Goal: Task Accomplishment & Management: Manage account settings

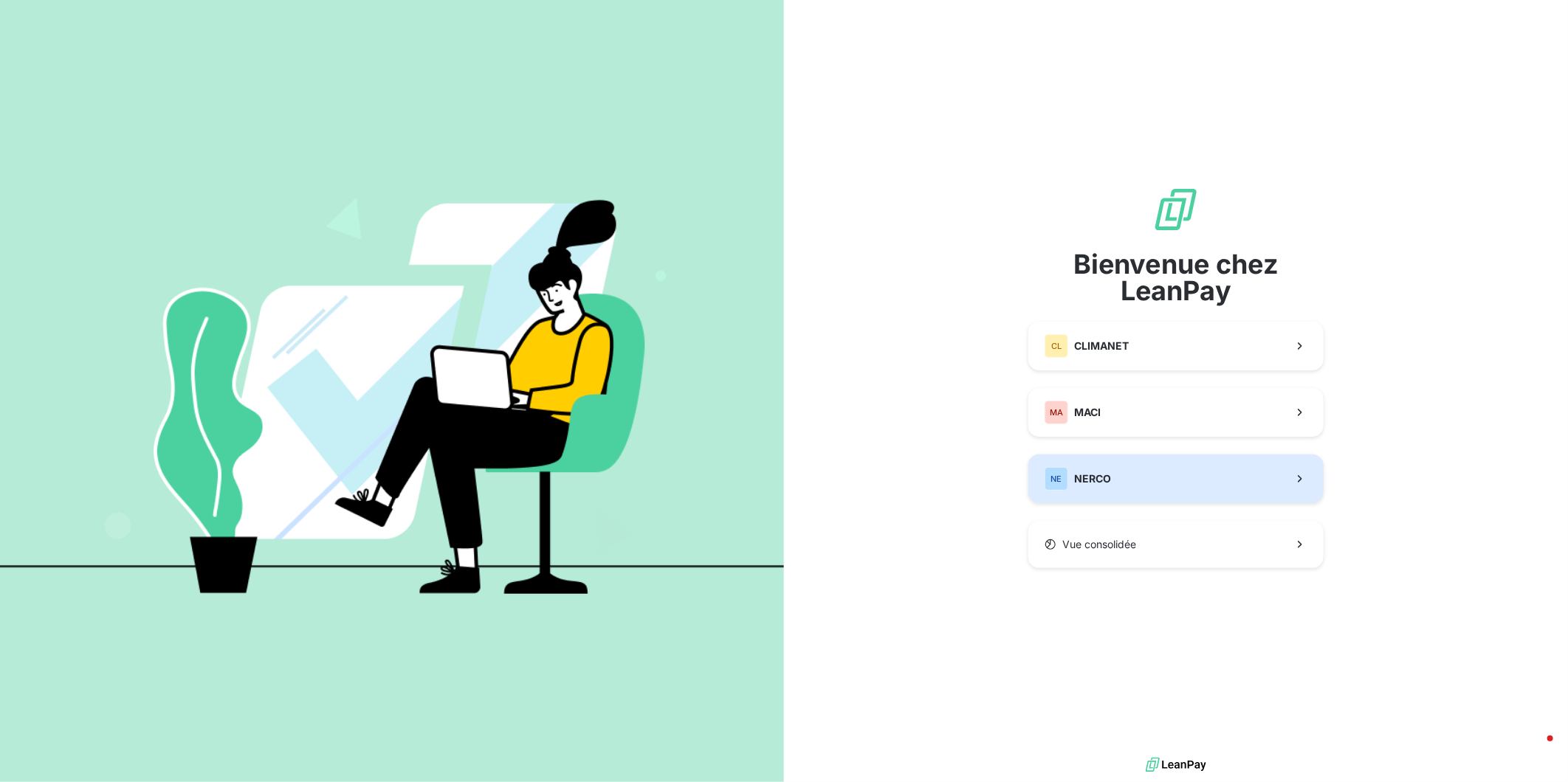
click at [1111, 467] on button "NE NERCO" at bounding box center [1176, 479] width 295 height 49
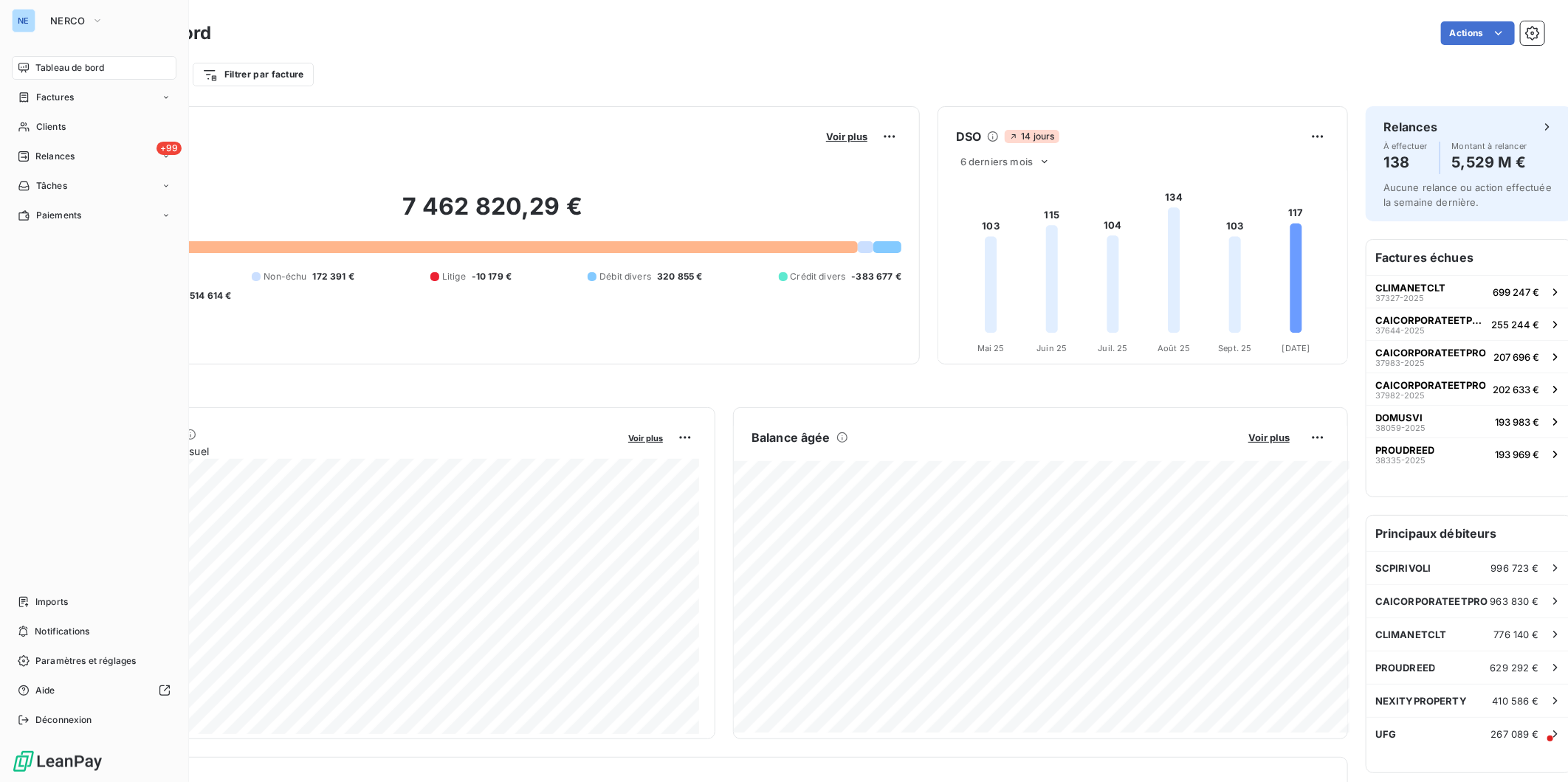
click at [52, 61] on span "Tableau de bord" at bounding box center [70, 67] width 69 height 13
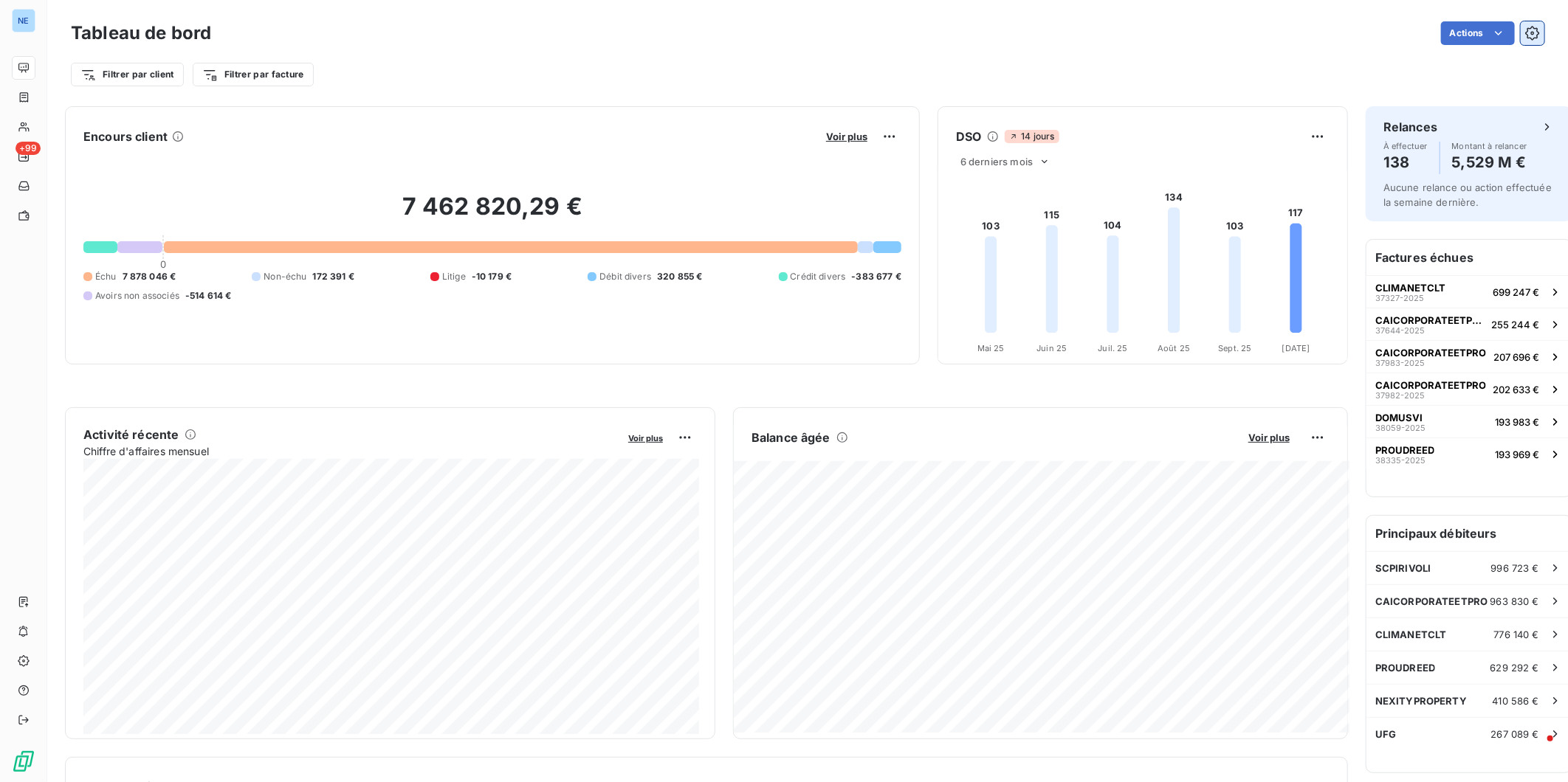
click at [1523, 22] on button "button" at bounding box center [1532, 33] width 24 height 24
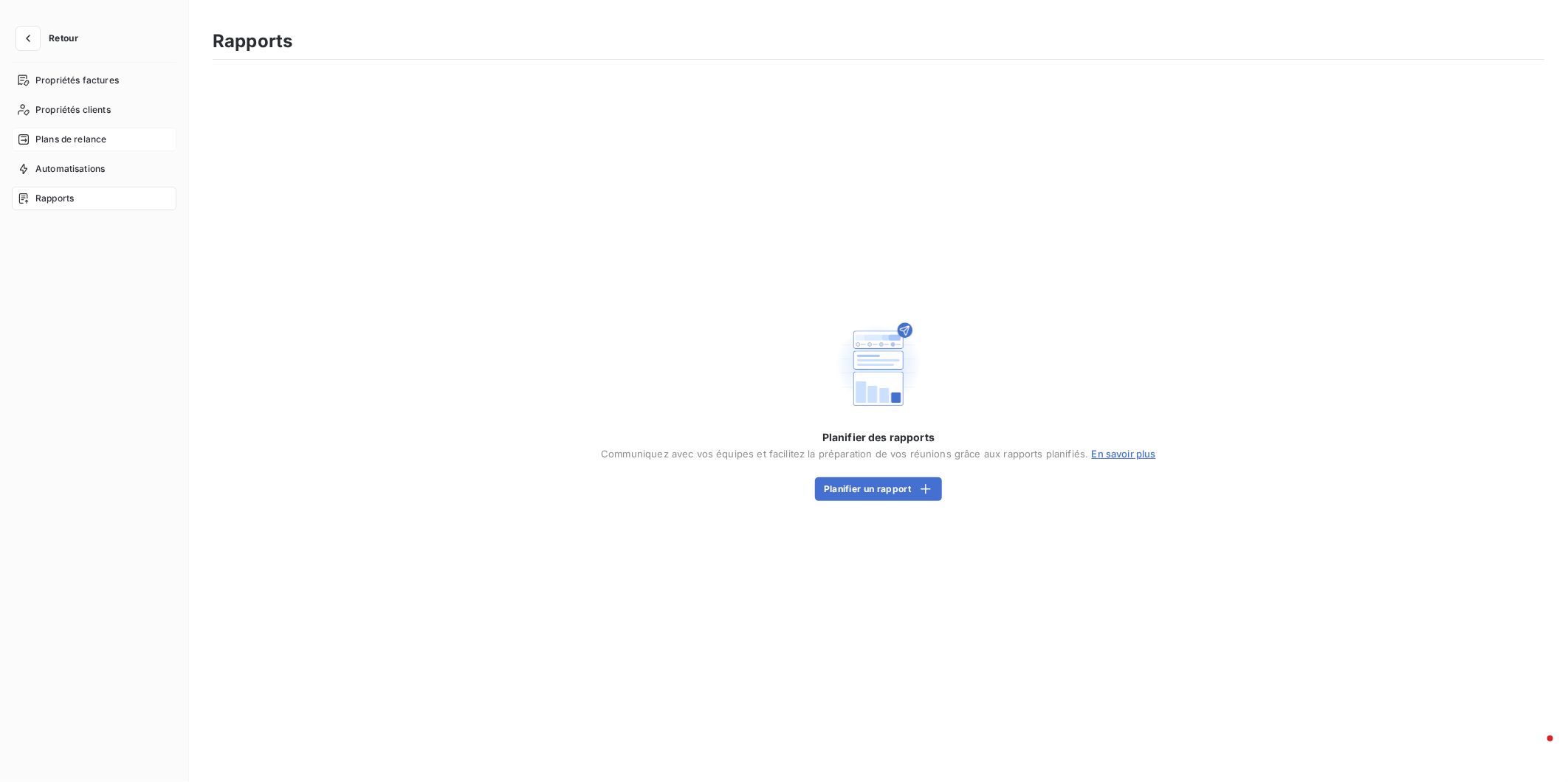
click at [41, 133] on span "Plans de relance" at bounding box center [70, 139] width 71 height 13
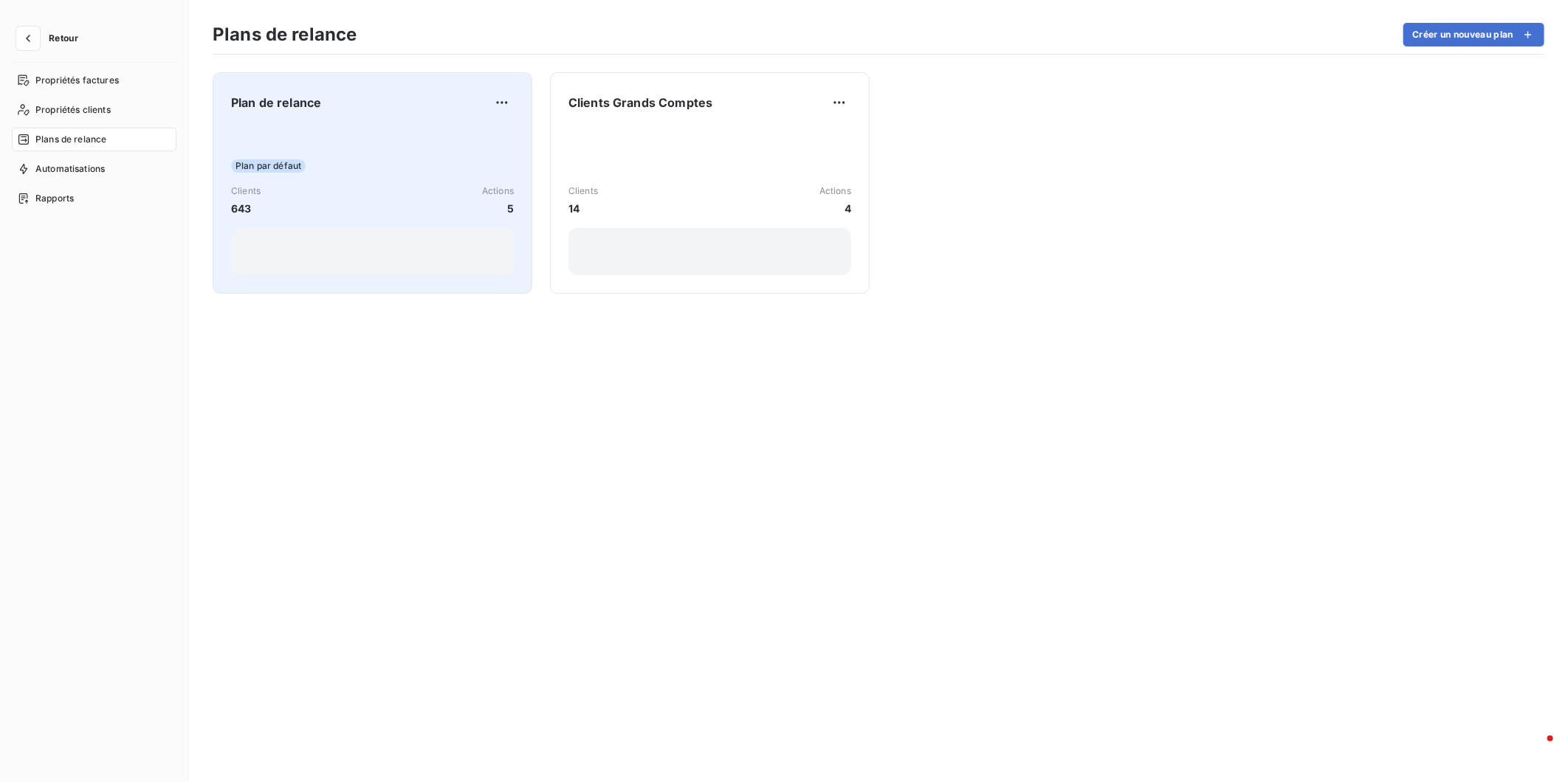
click at [263, 99] on span "Plan de relance" at bounding box center [276, 102] width 90 height 18
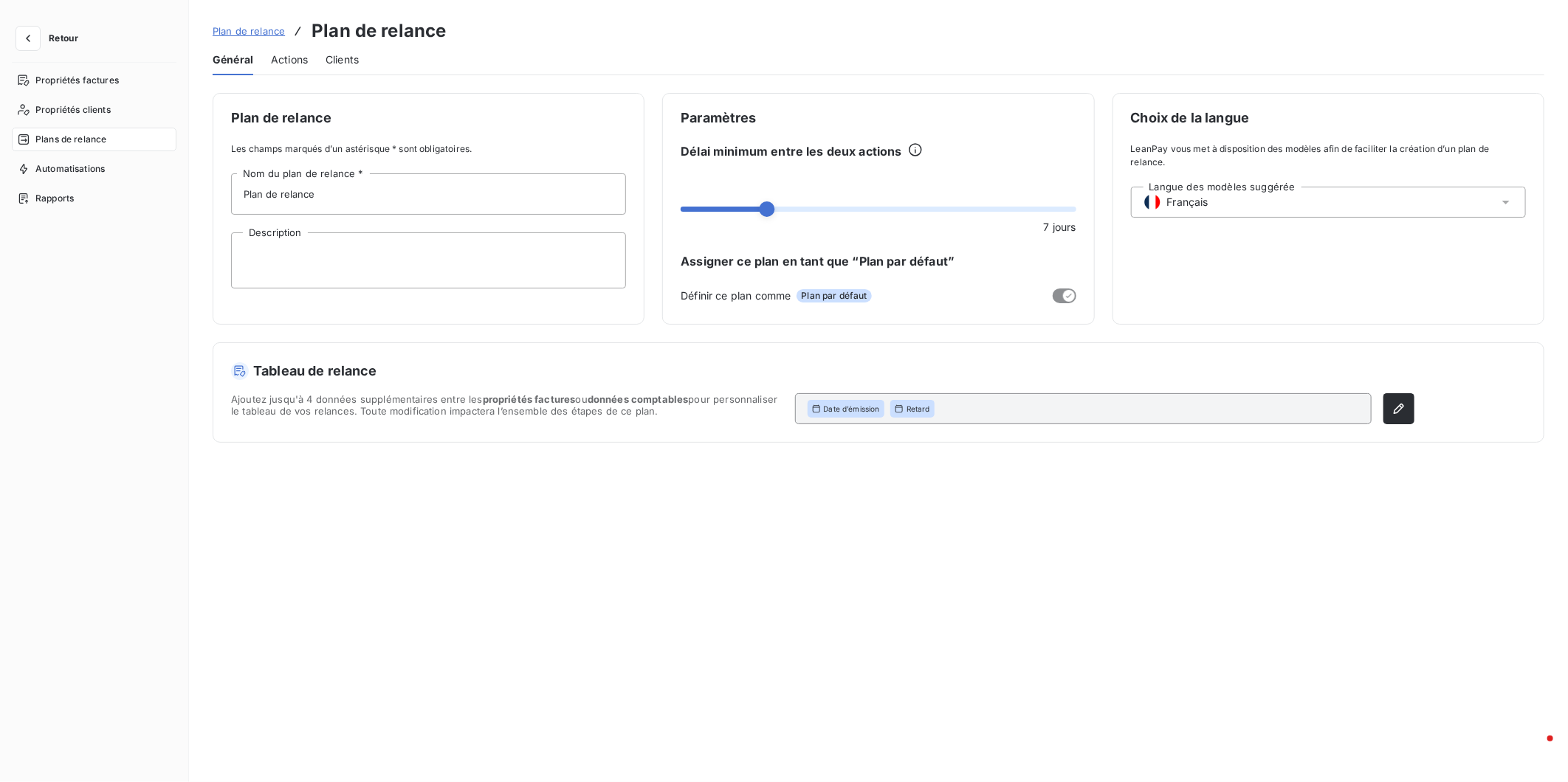
click at [271, 53] on span "Actions" at bounding box center [289, 60] width 37 height 15
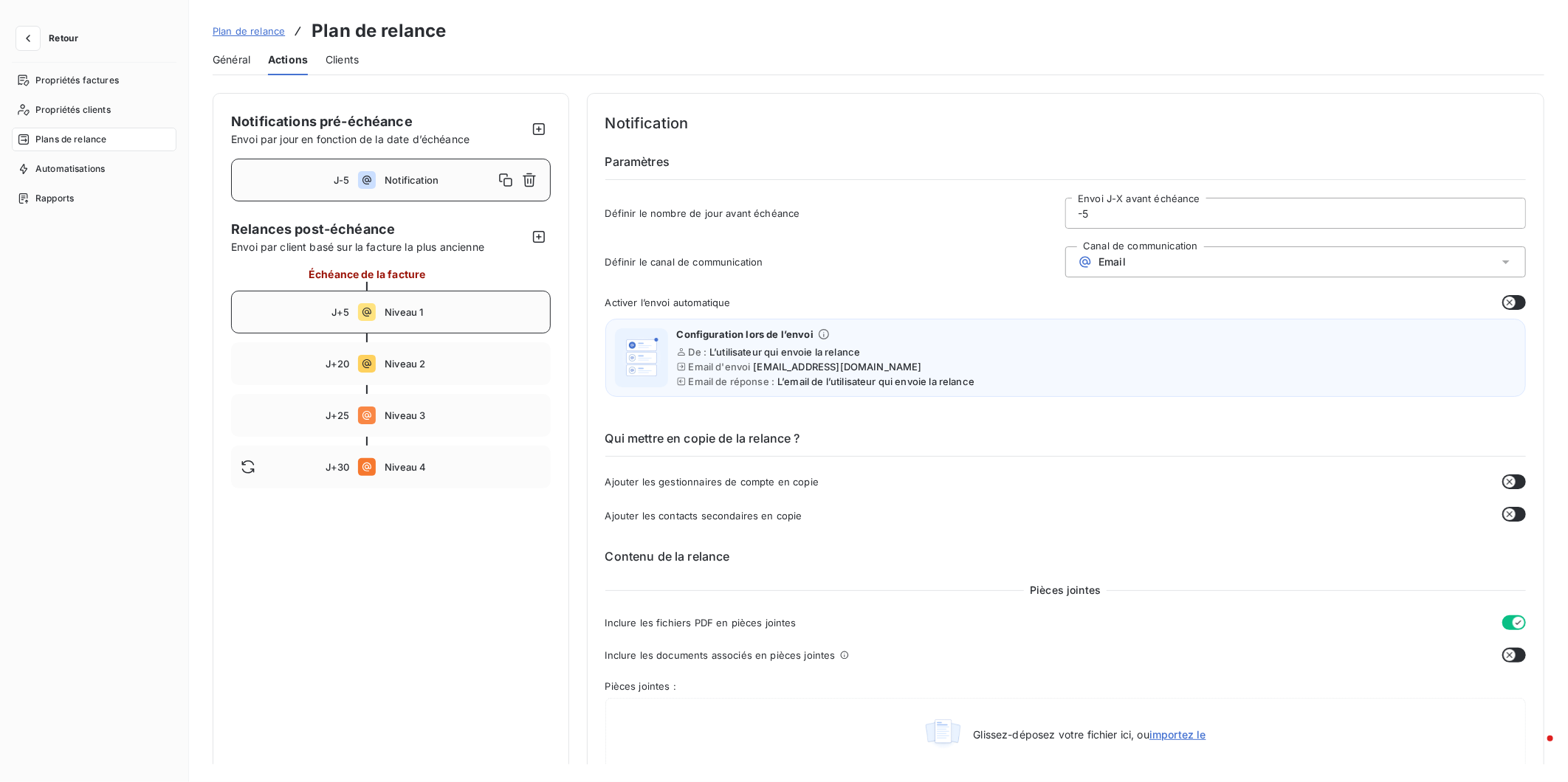
click at [363, 290] on div "J+5 Niveau 1" at bounding box center [391, 312] width 320 height 43
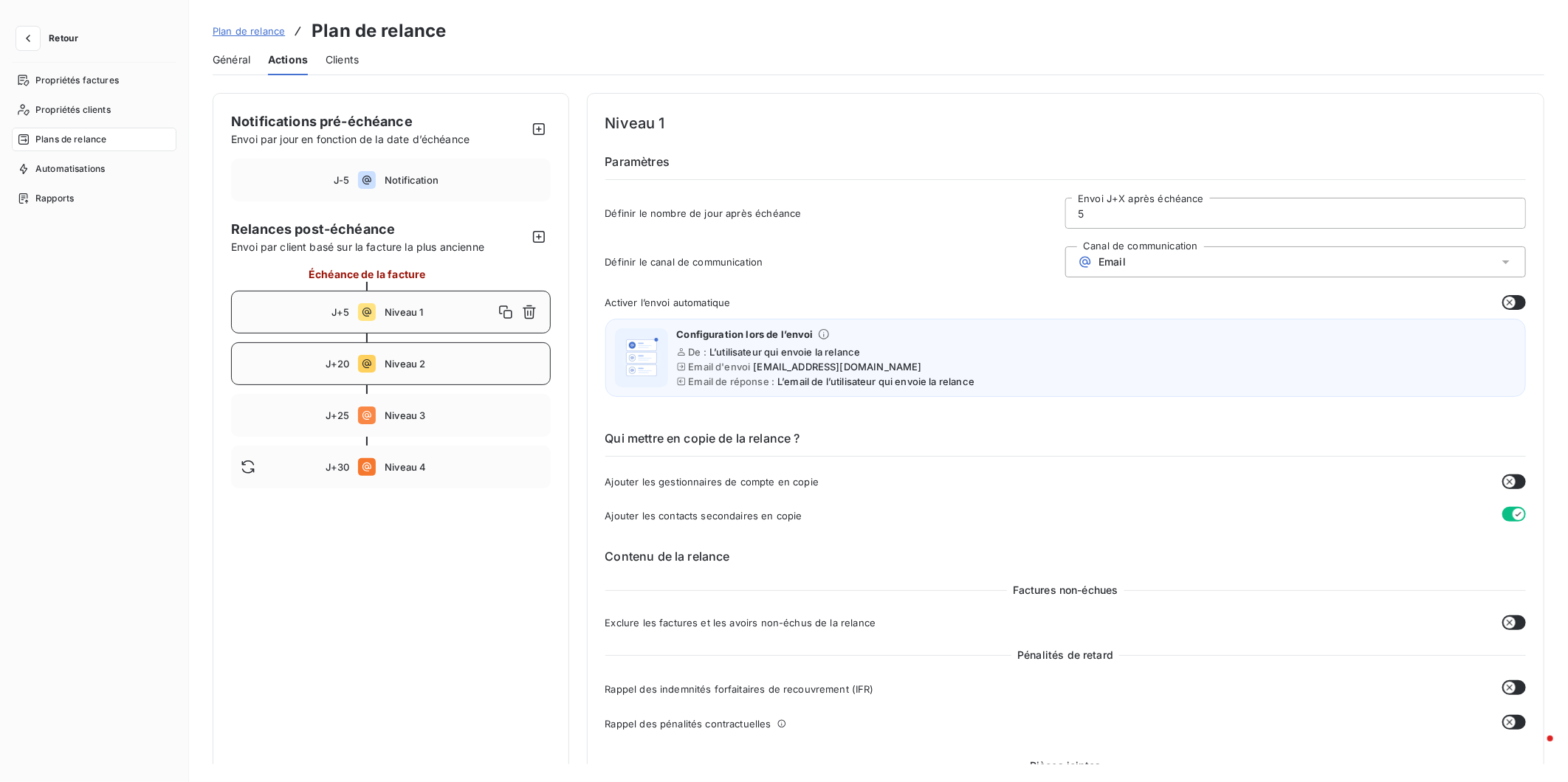
click at [363, 352] on div "J+20 Niveau 2" at bounding box center [391, 364] width 320 height 43
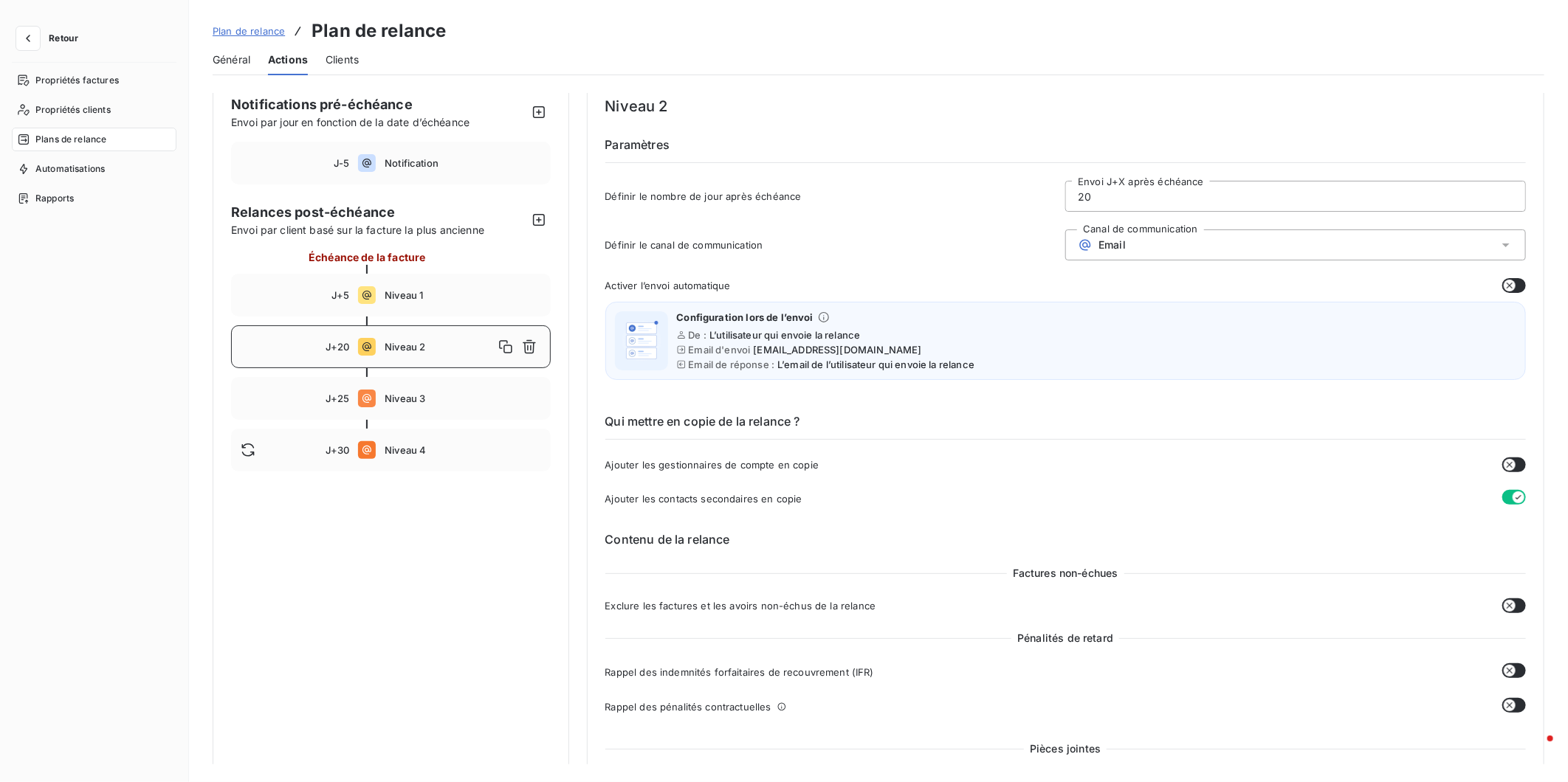
scroll to position [8, 0]
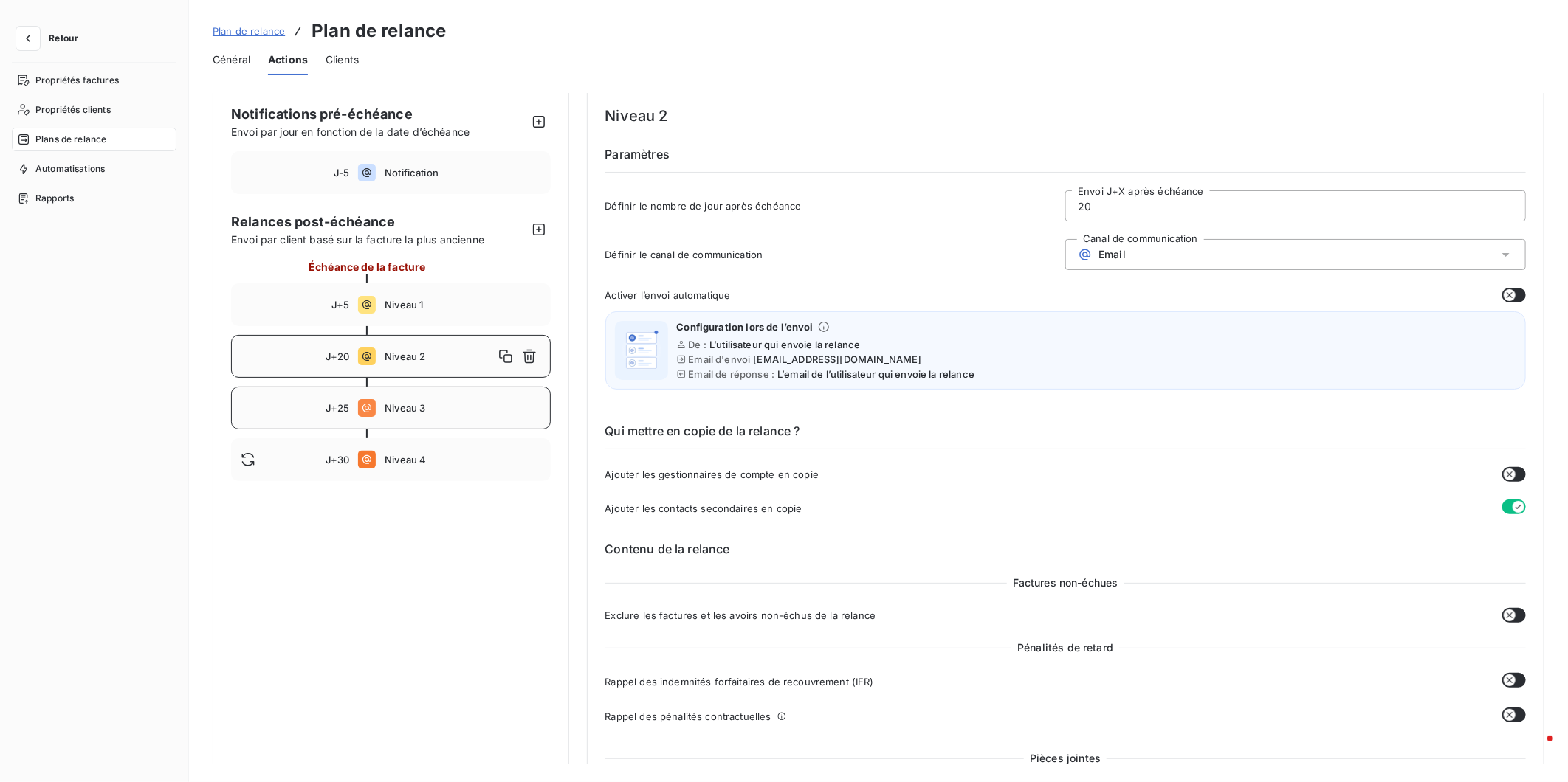
click at [330, 387] on div "J+25 Niveau 3" at bounding box center [391, 408] width 320 height 43
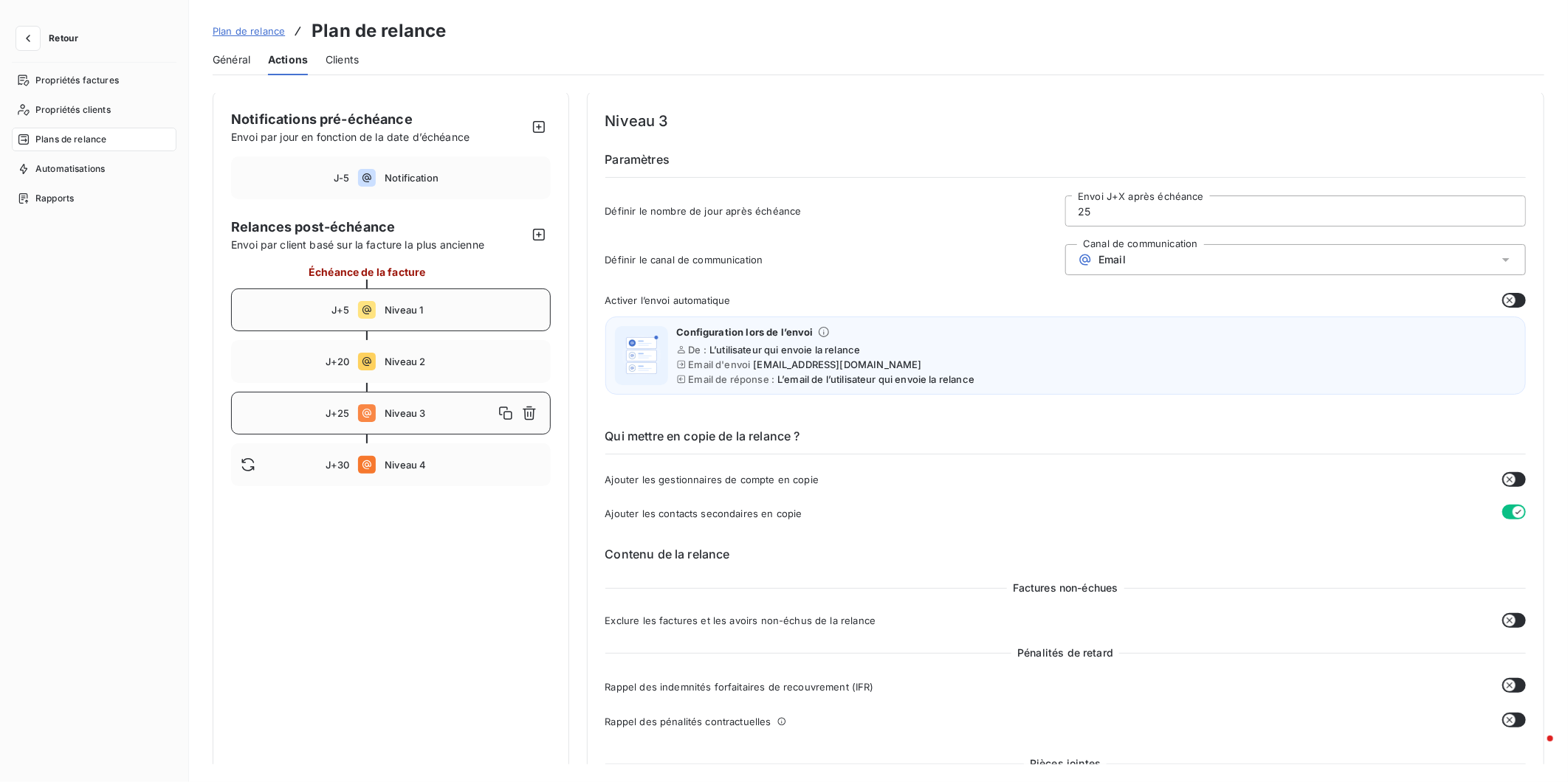
scroll to position [0, 0]
click at [318, 446] on div "J+30 Niveau 4" at bounding box center [391, 467] width 320 height 43
type input "30"
